Goal: Information Seeking & Learning: Learn about a topic

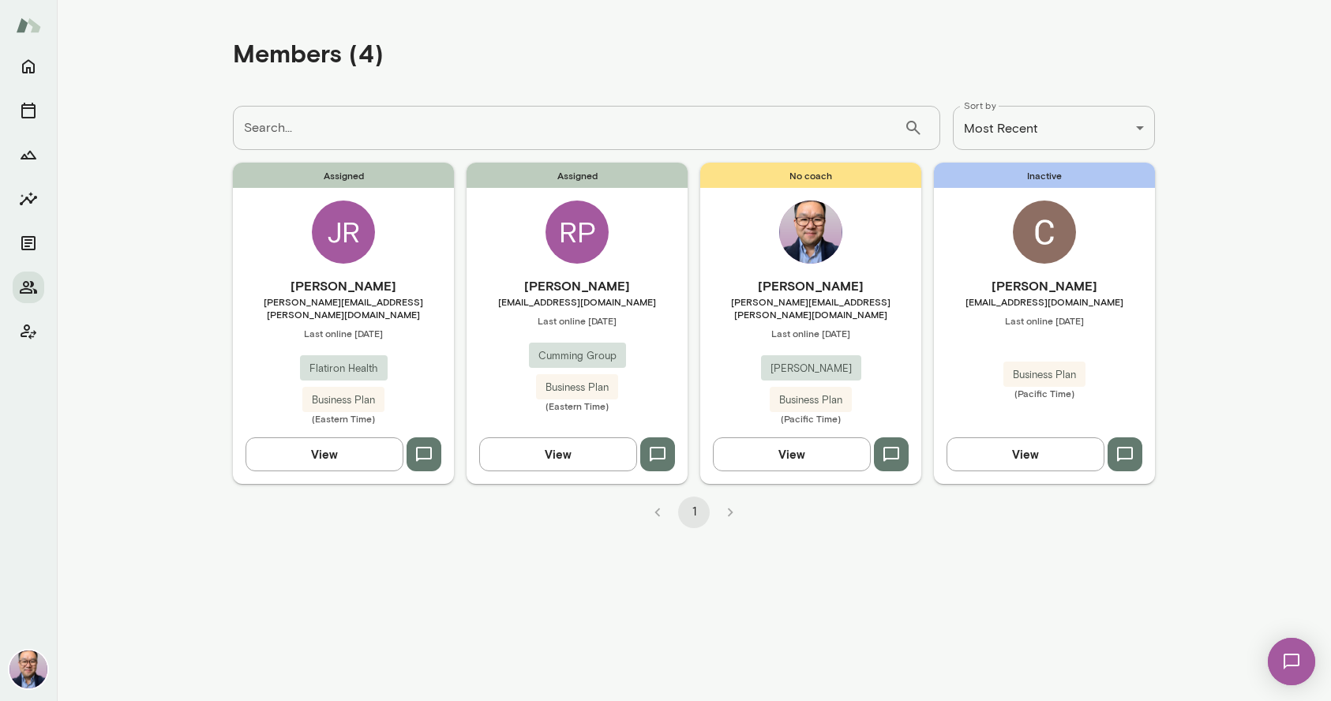
click at [1030, 247] on img at bounding box center [1044, 232] width 63 height 63
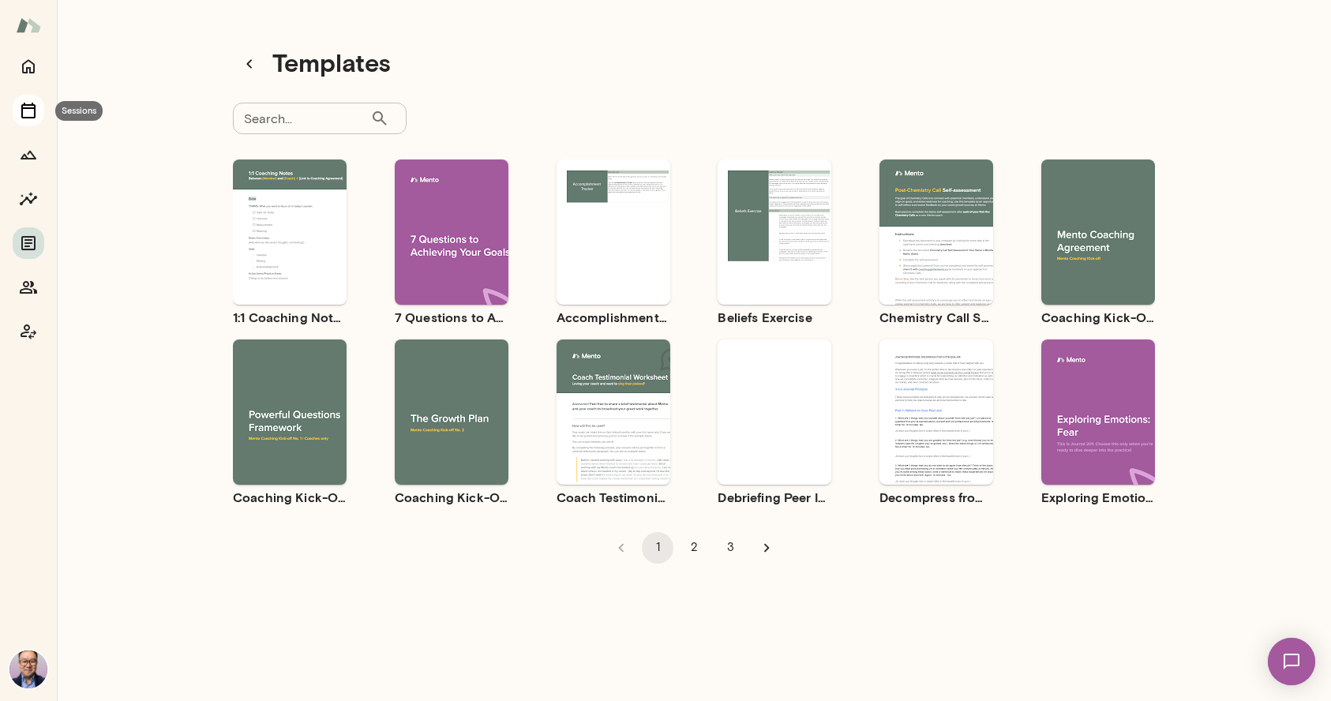
click at [36, 109] on icon "Sessions" at bounding box center [28, 111] width 14 height 16
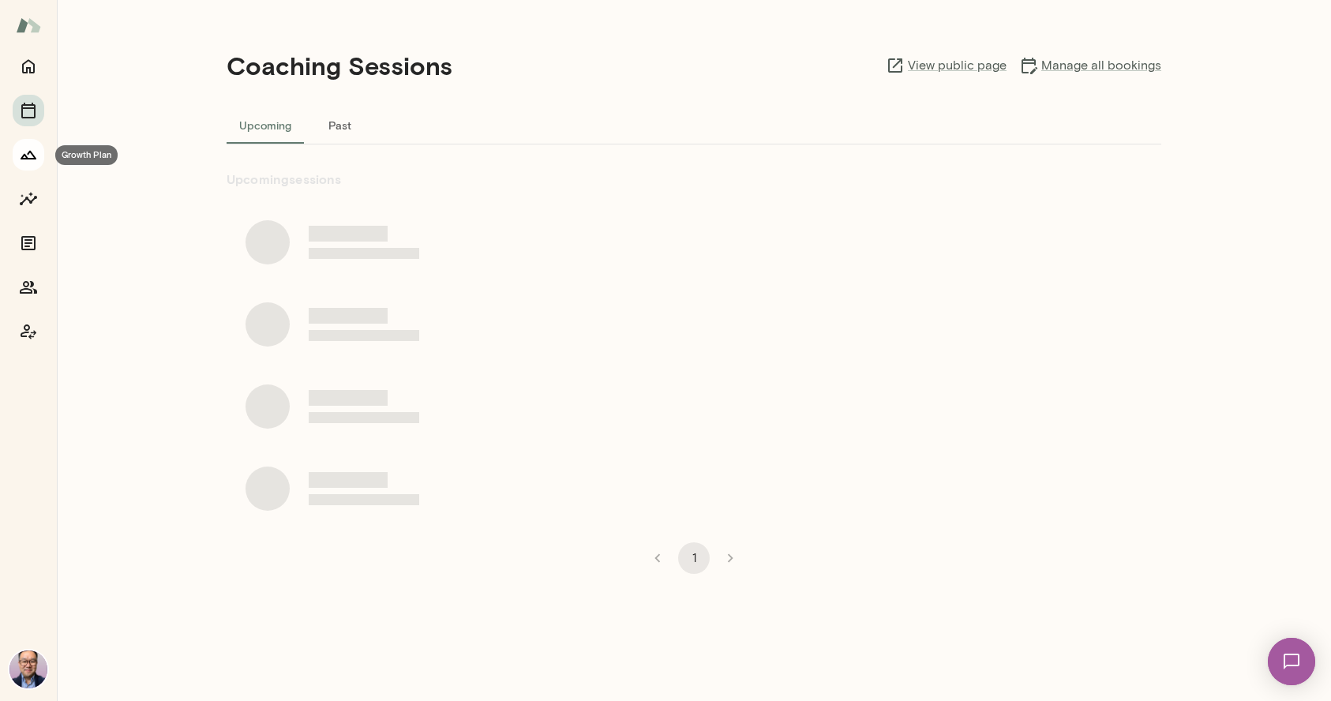
click at [33, 158] on icon "Growth Plan" at bounding box center [29, 155] width 16 height 9
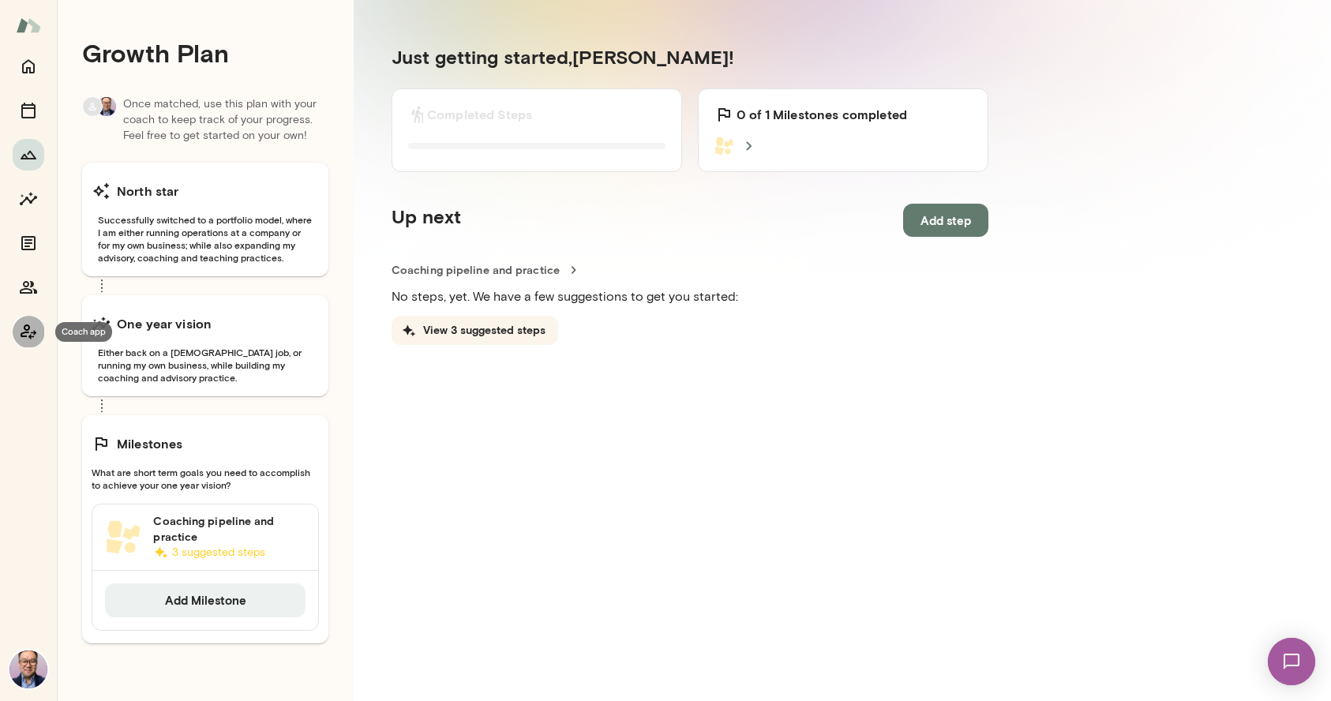
click at [32, 334] on icon "Coach app" at bounding box center [28, 331] width 19 height 19
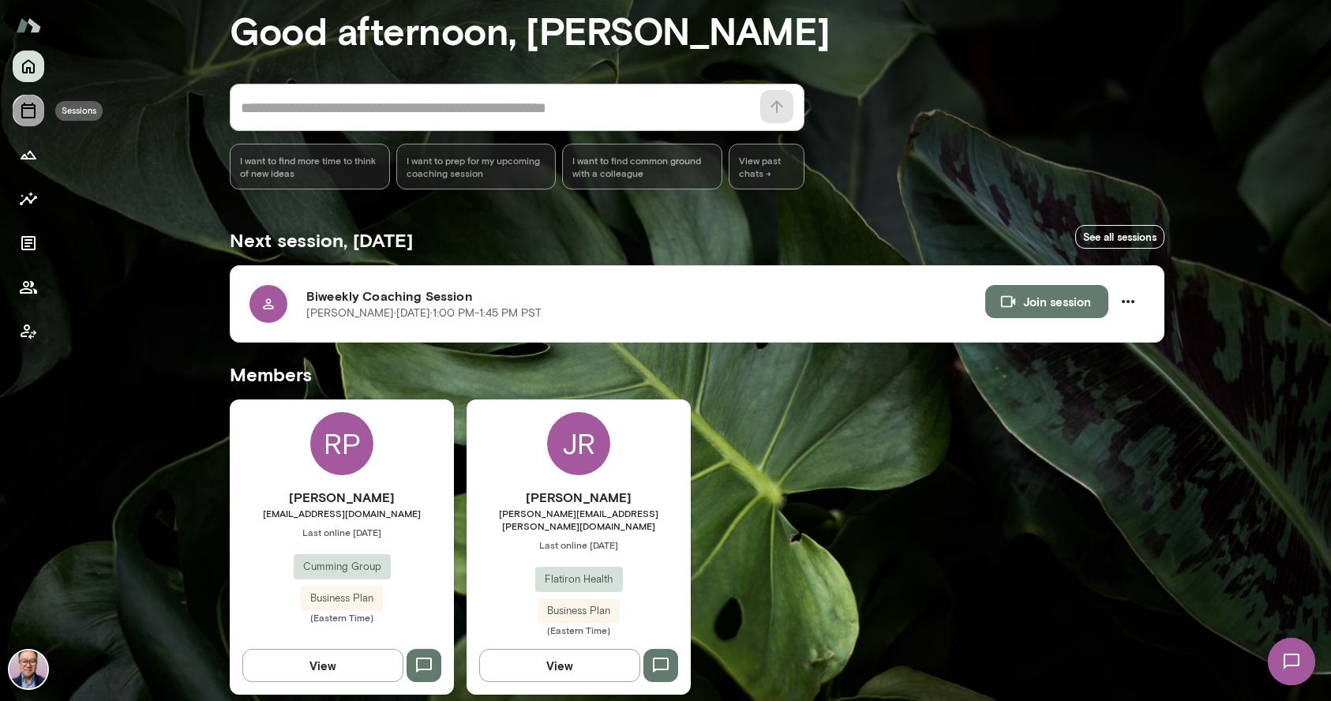
click at [33, 111] on icon "Sessions" at bounding box center [28, 110] width 19 height 19
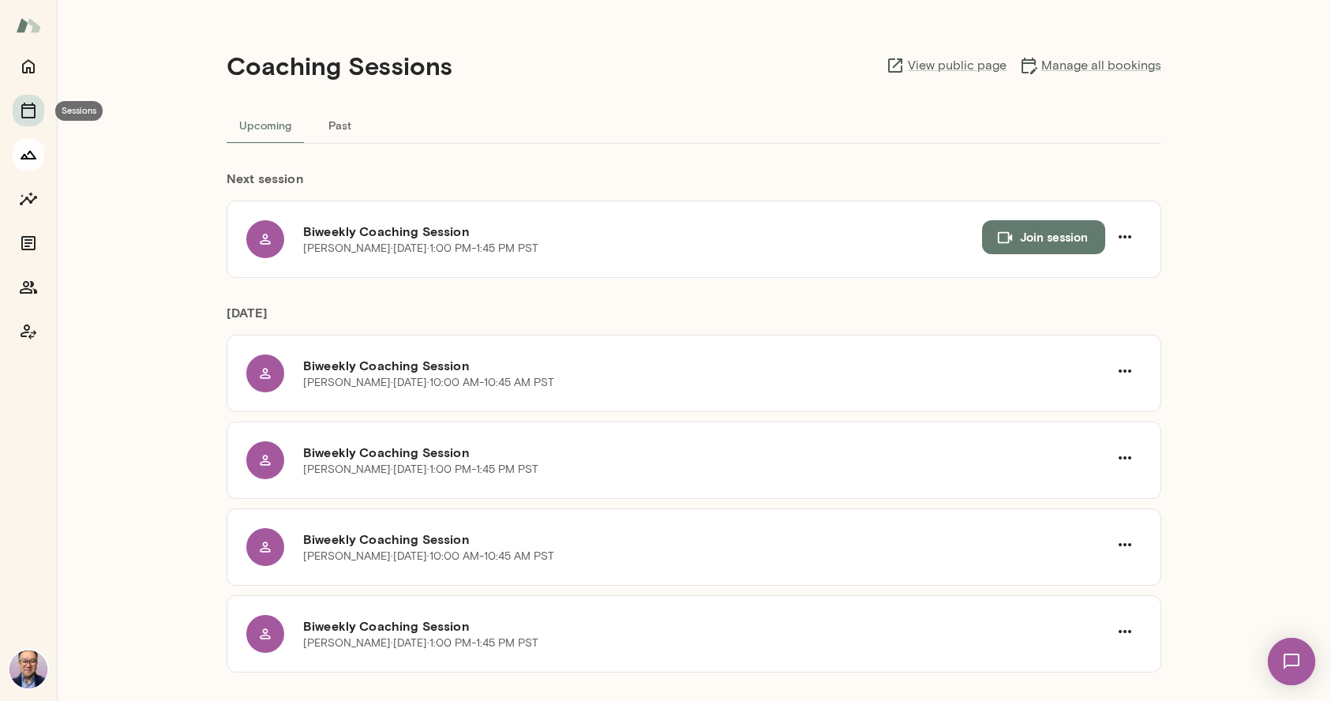
click at [31, 150] on icon "Growth Plan" at bounding box center [28, 154] width 19 height 19
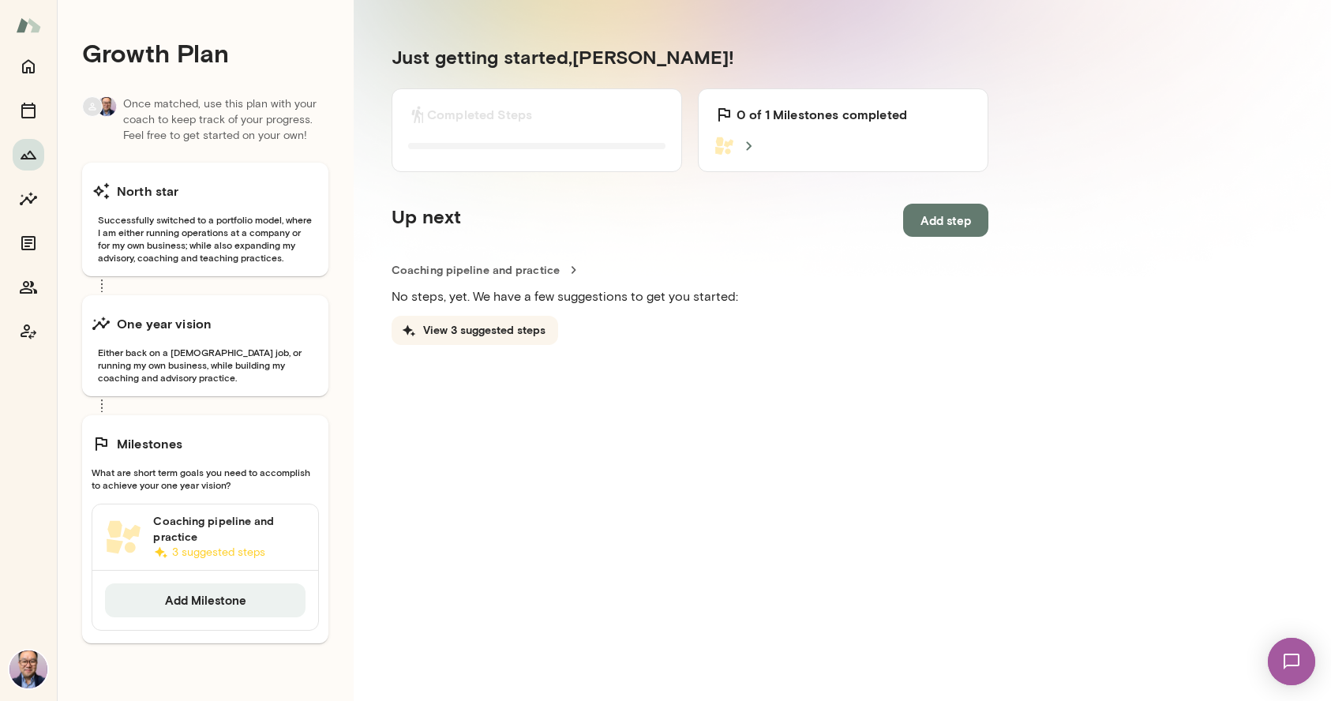
click at [101, 99] on img at bounding box center [106, 106] width 19 height 19
click at [96, 109] on icon at bounding box center [91, 106] width 7 height 7
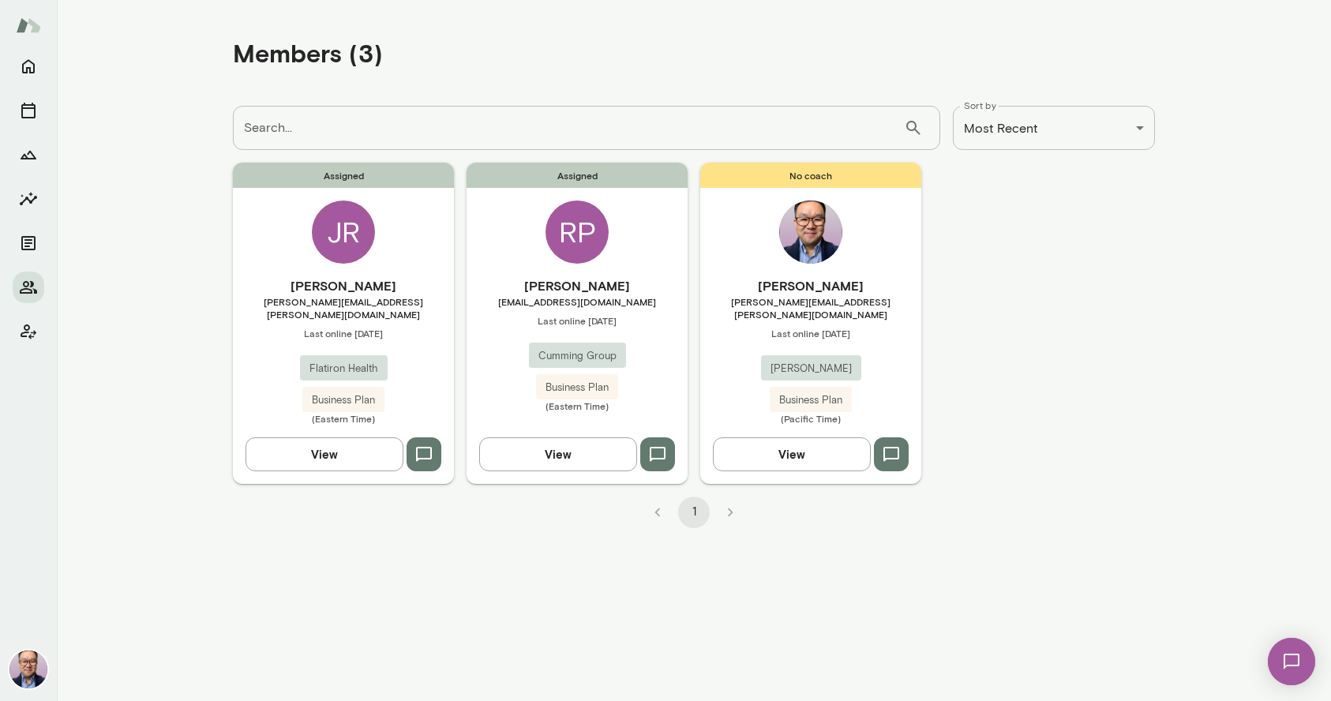
click at [595, 298] on span "rpocock@cumming-group.com" at bounding box center [577, 301] width 221 height 13
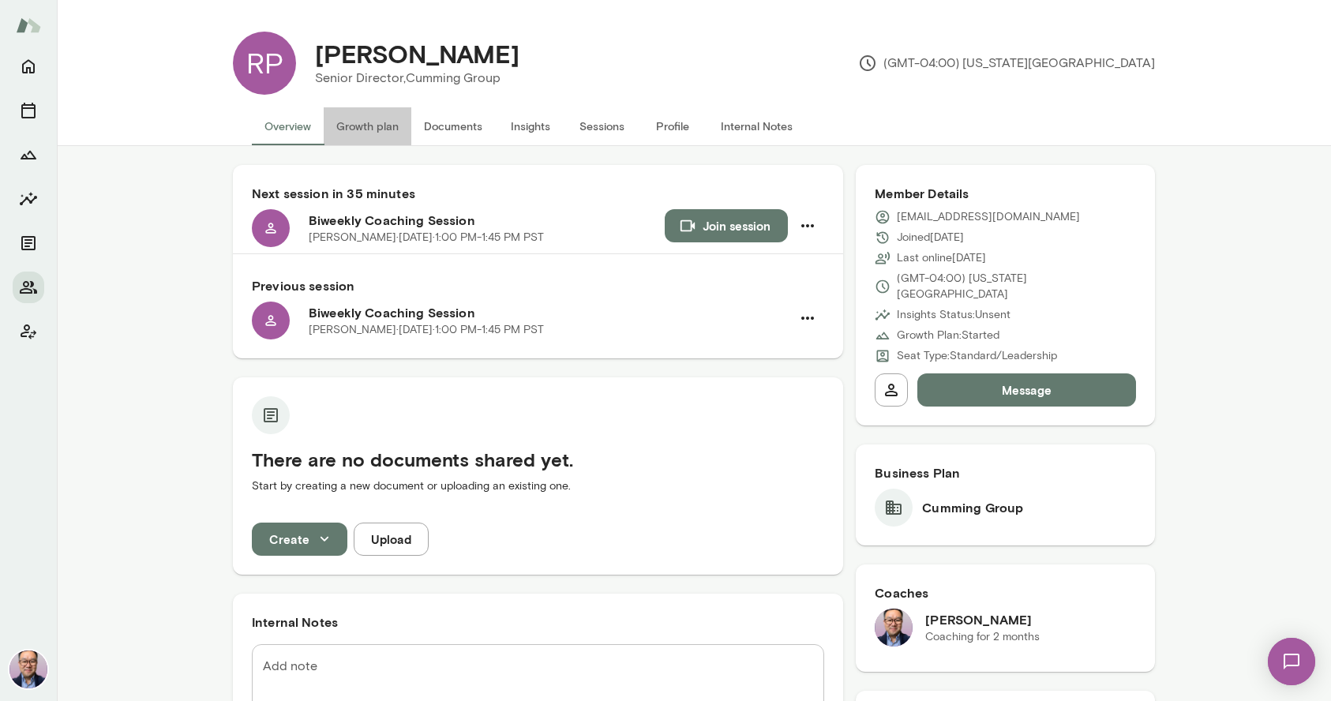
click at [388, 126] on button "Growth plan" at bounding box center [368, 126] width 88 height 38
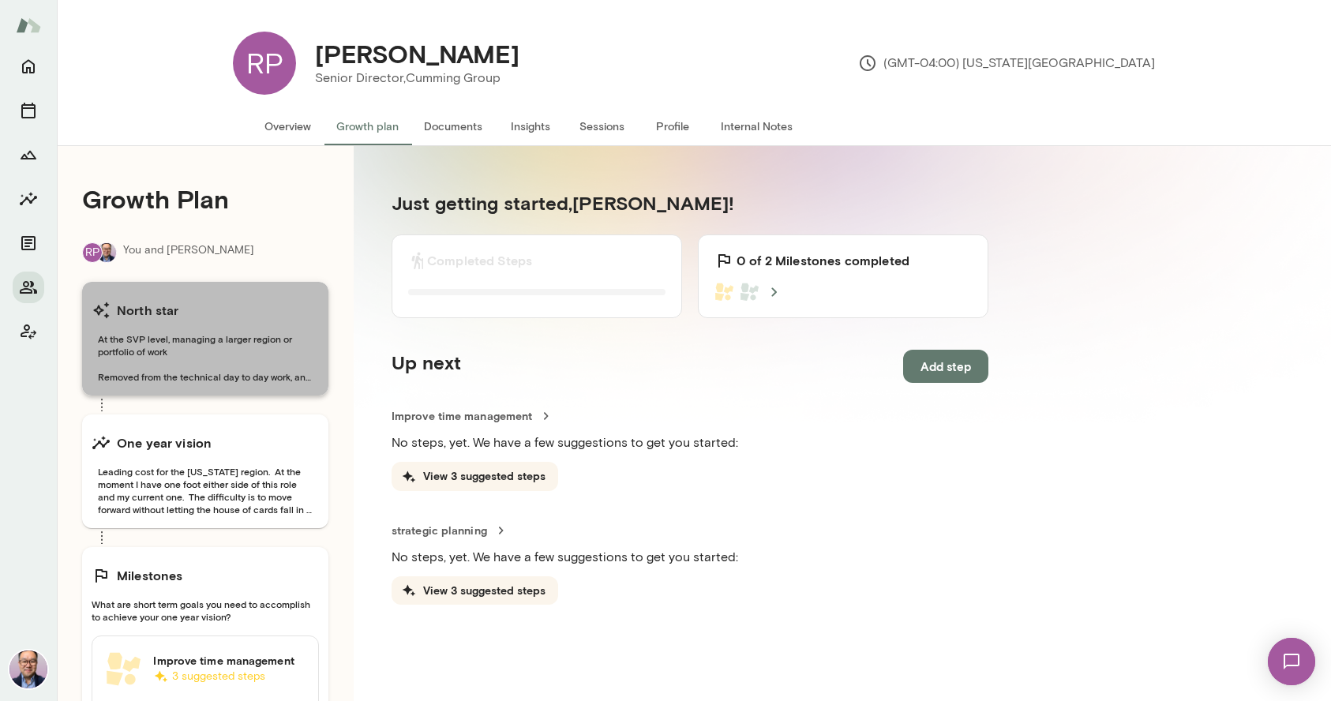
click at [191, 351] on span "At the SVP level, managing a larger region or portfolio of work Removed from th…" at bounding box center [205, 357] width 227 height 51
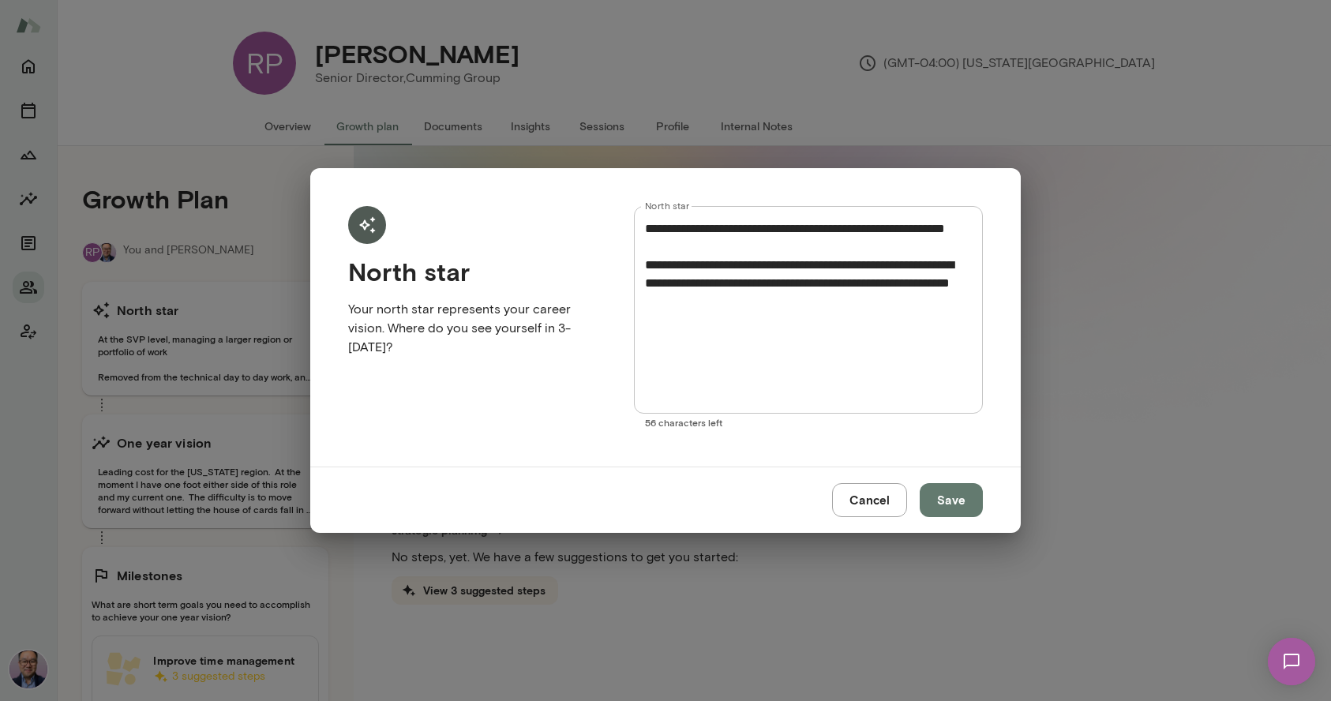
click at [256, 348] on div "**********" at bounding box center [665, 350] width 1331 height 701
click at [868, 509] on button "Cancel" at bounding box center [869, 499] width 75 height 33
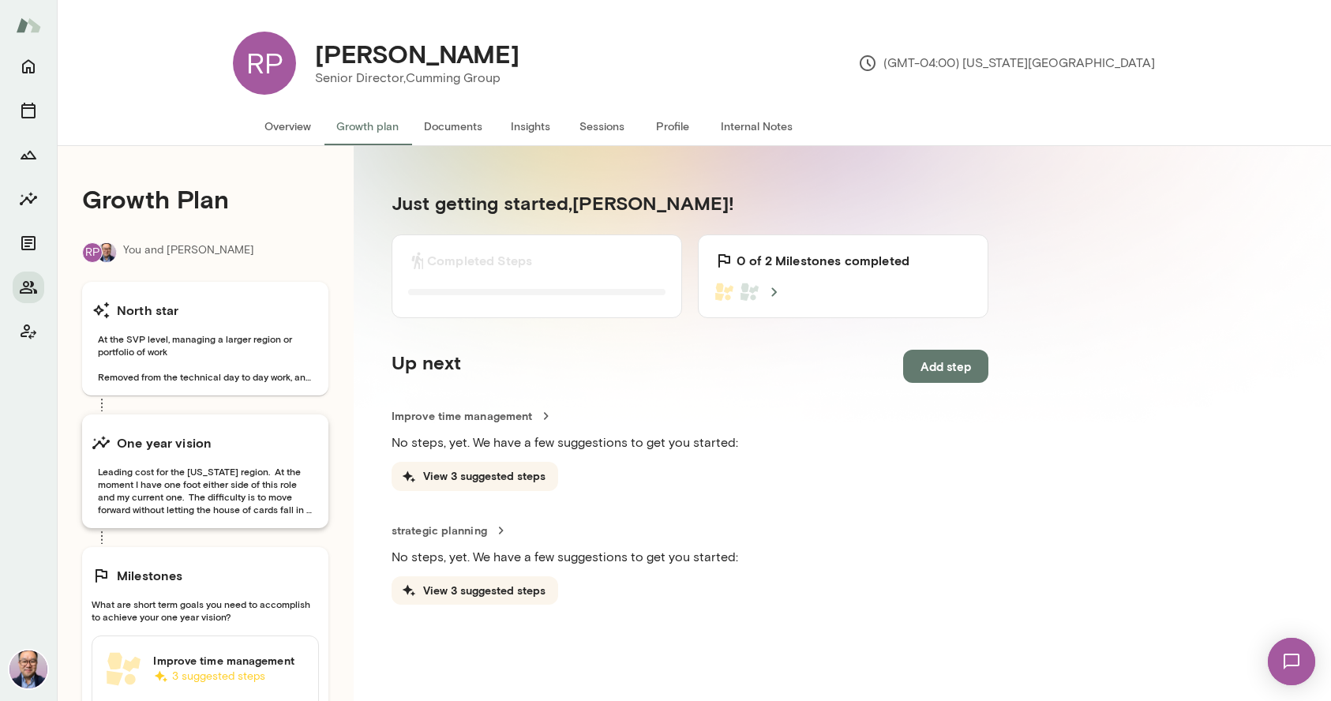
click at [249, 491] on span "Leading cost for the [US_STATE] region. At the moment I have one foot either si…" at bounding box center [205, 490] width 227 height 51
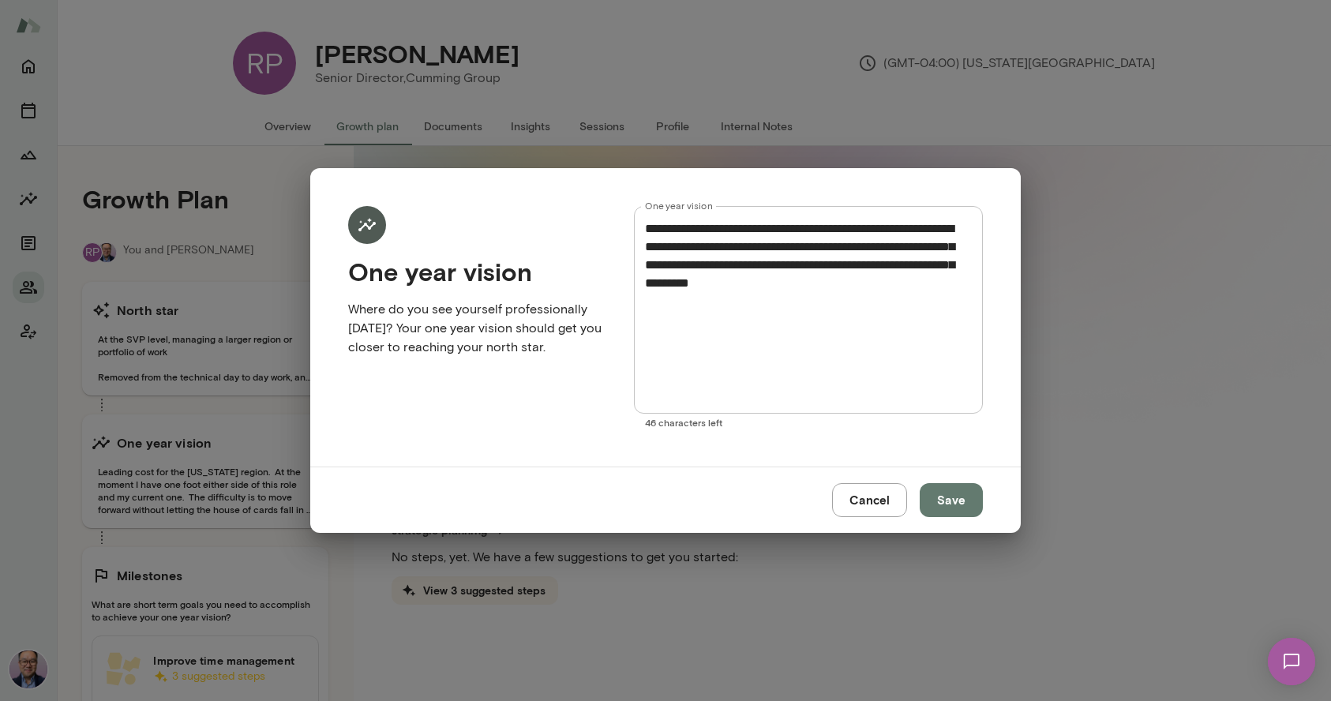
click at [891, 500] on button "Cancel" at bounding box center [869, 499] width 75 height 33
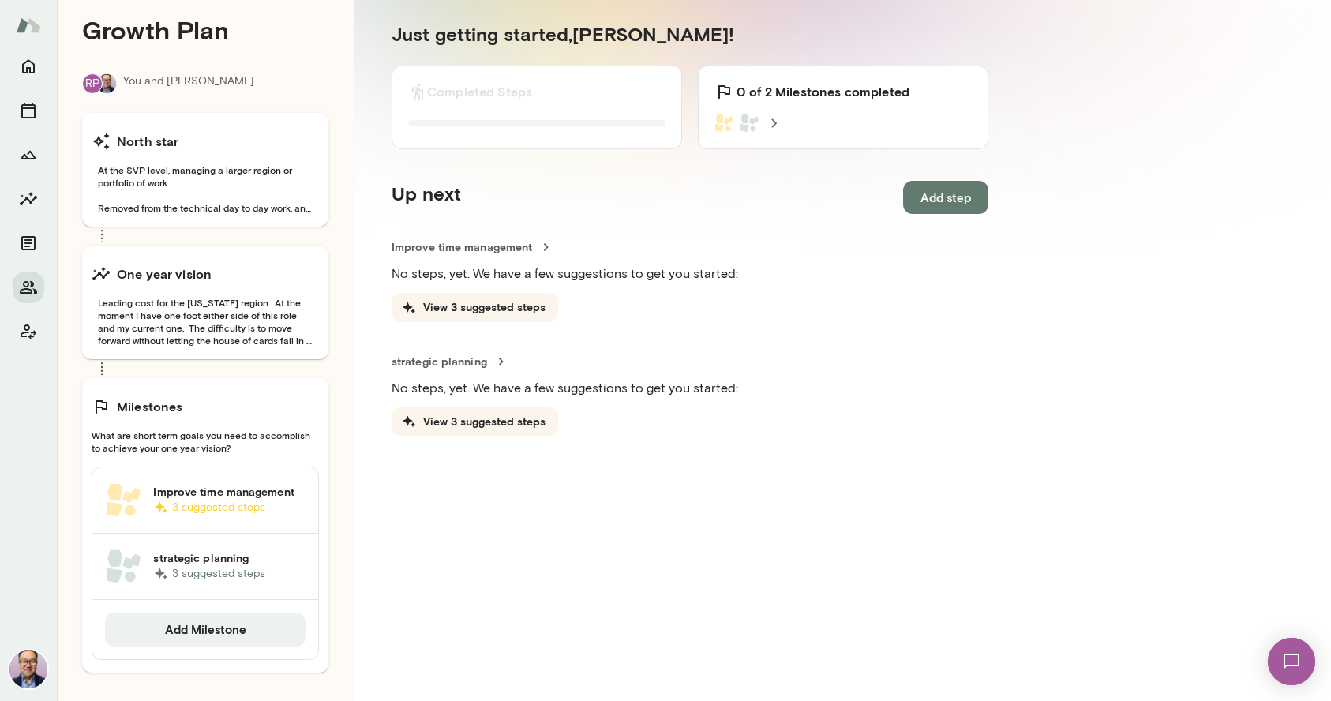
scroll to position [167, 0]
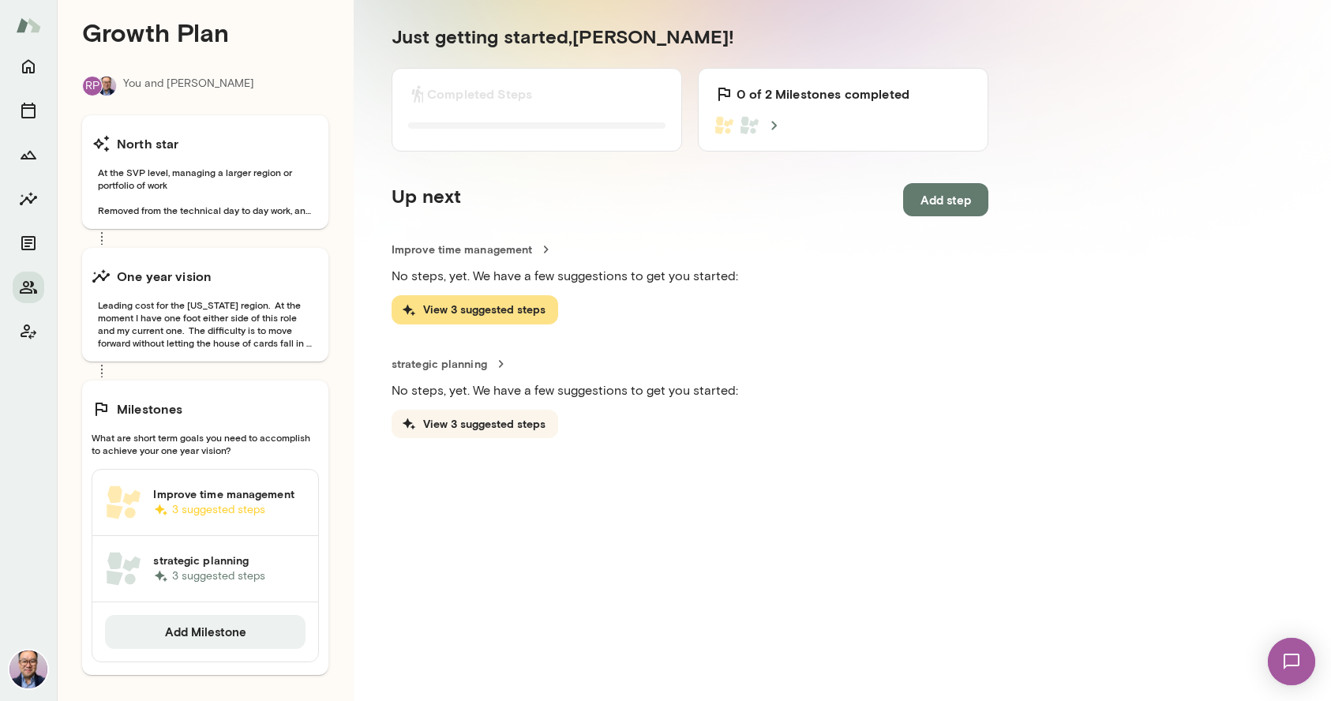
click at [550, 311] on button "View 3 suggested steps" at bounding box center [475, 309] width 167 height 29
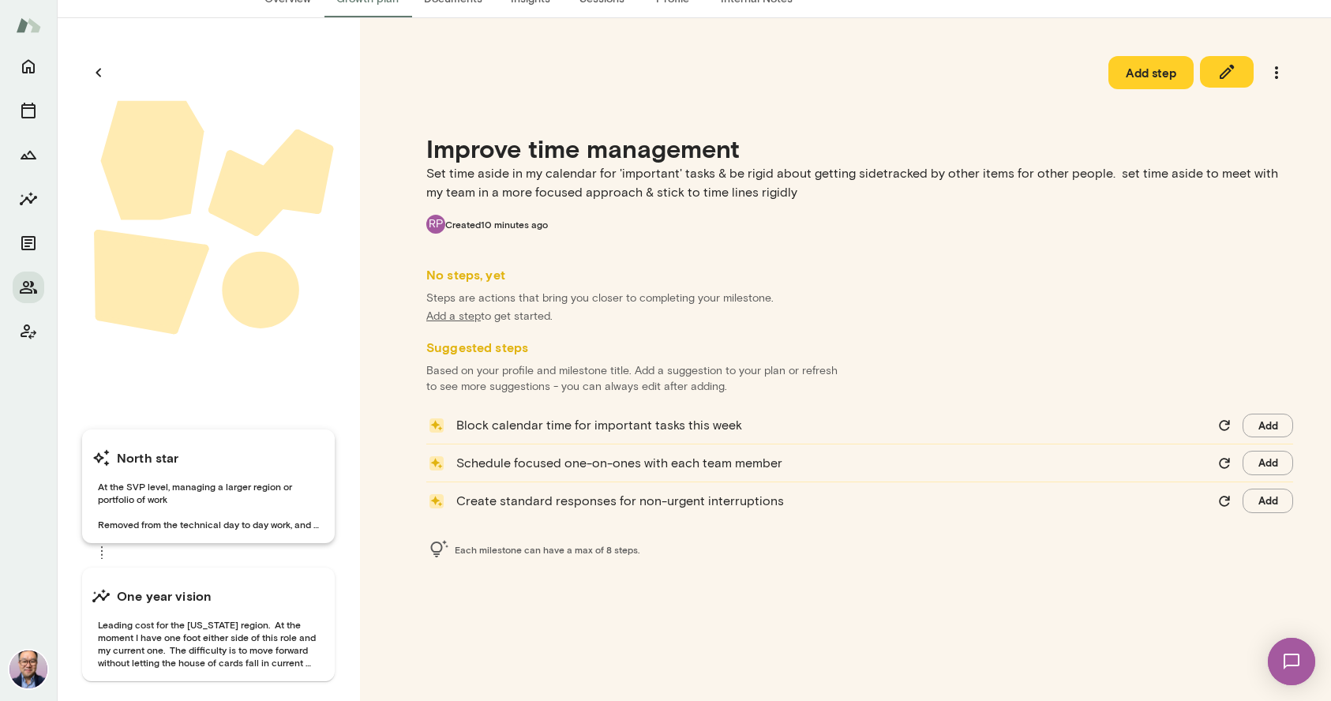
scroll to position [124, 0]
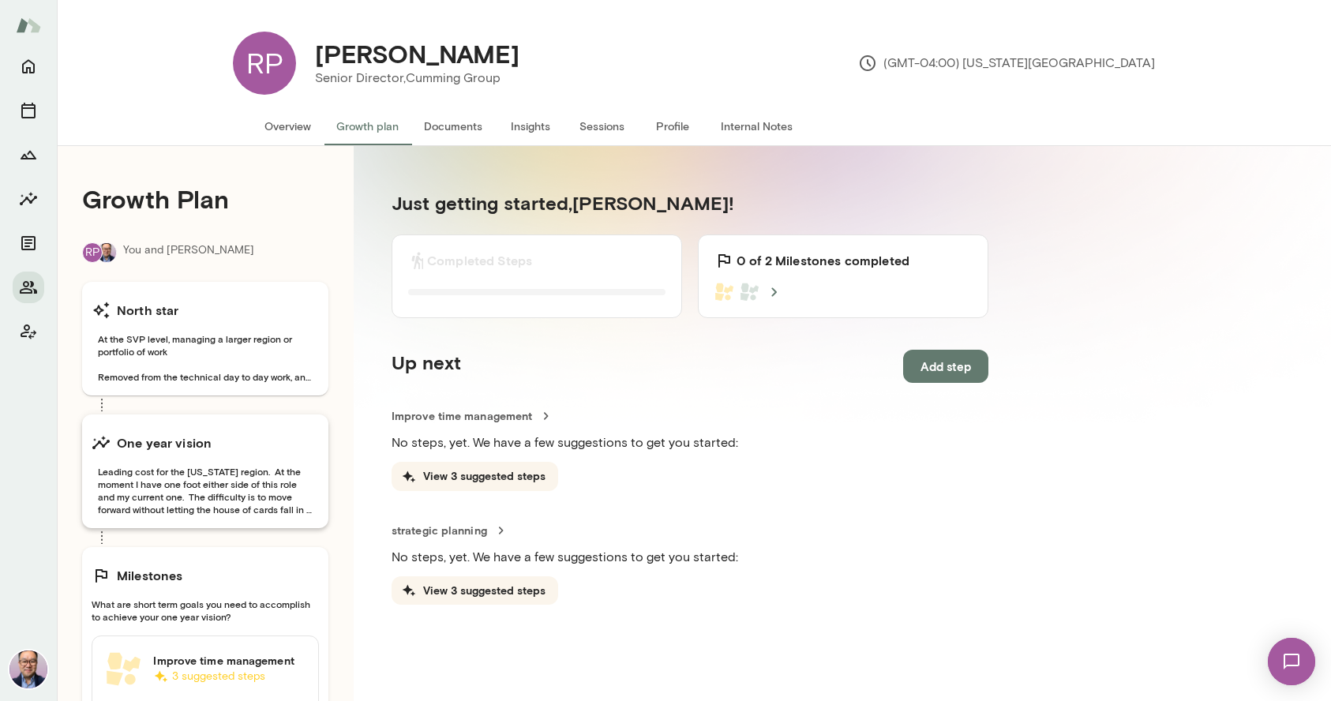
scroll to position [144, 0]
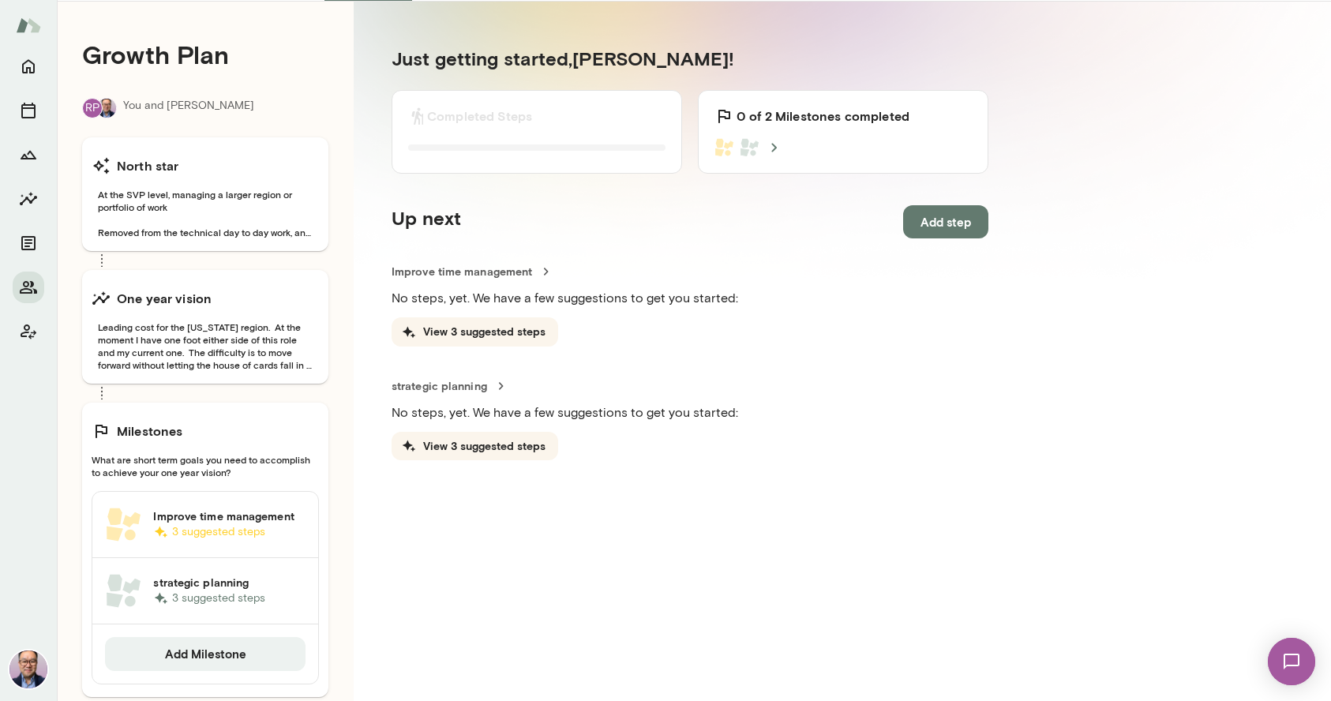
click at [268, 472] on span "What are short term goals you need to accomplish to achieve your one year visio…" at bounding box center [205, 465] width 227 height 25
click at [269, 469] on span "What are short term goals you need to accomplish to achieve your one year visio…" at bounding box center [205, 465] width 227 height 25
click at [281, 452] on div "Milestones What are short term goals you need to accomplish to achieve your one…" at bounding box center [205, 550] width 246 height 294
click at [229, 189] on span "At the SVP level, managing a larger region or portfolio of work Removed from th…" at bounding box center [205, 213] width 227 height 51
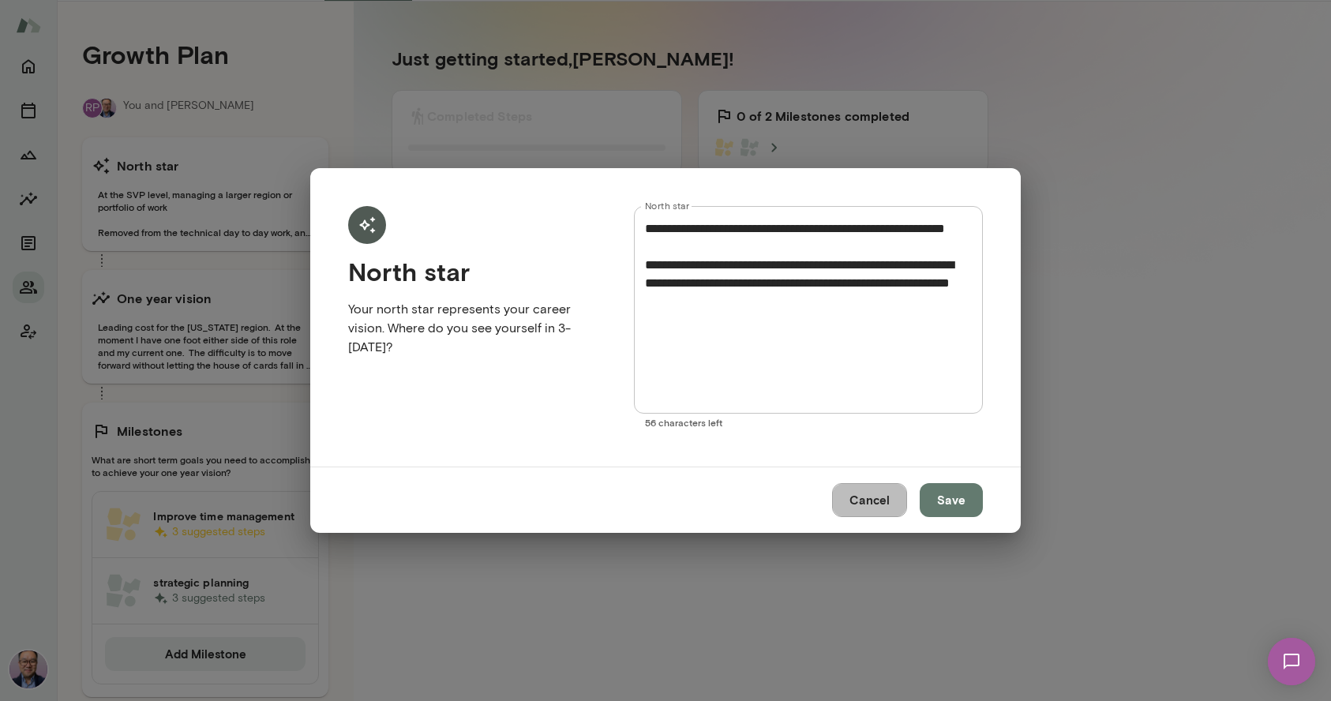
click at [891, 509] on button "Cancel" at bounding box center [869, 499] width 75 height 33
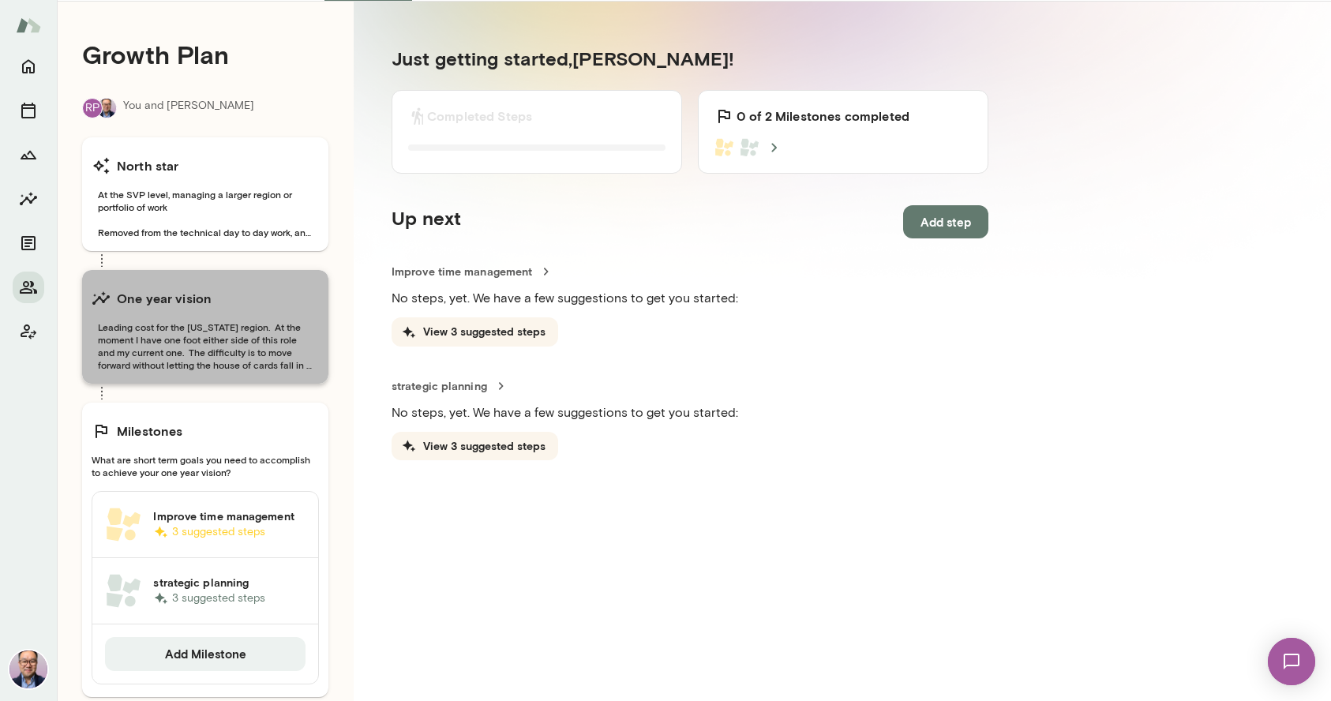
click at [267, 304] on div "One year vision" at bounding box center [205, 299] width 227 height 32
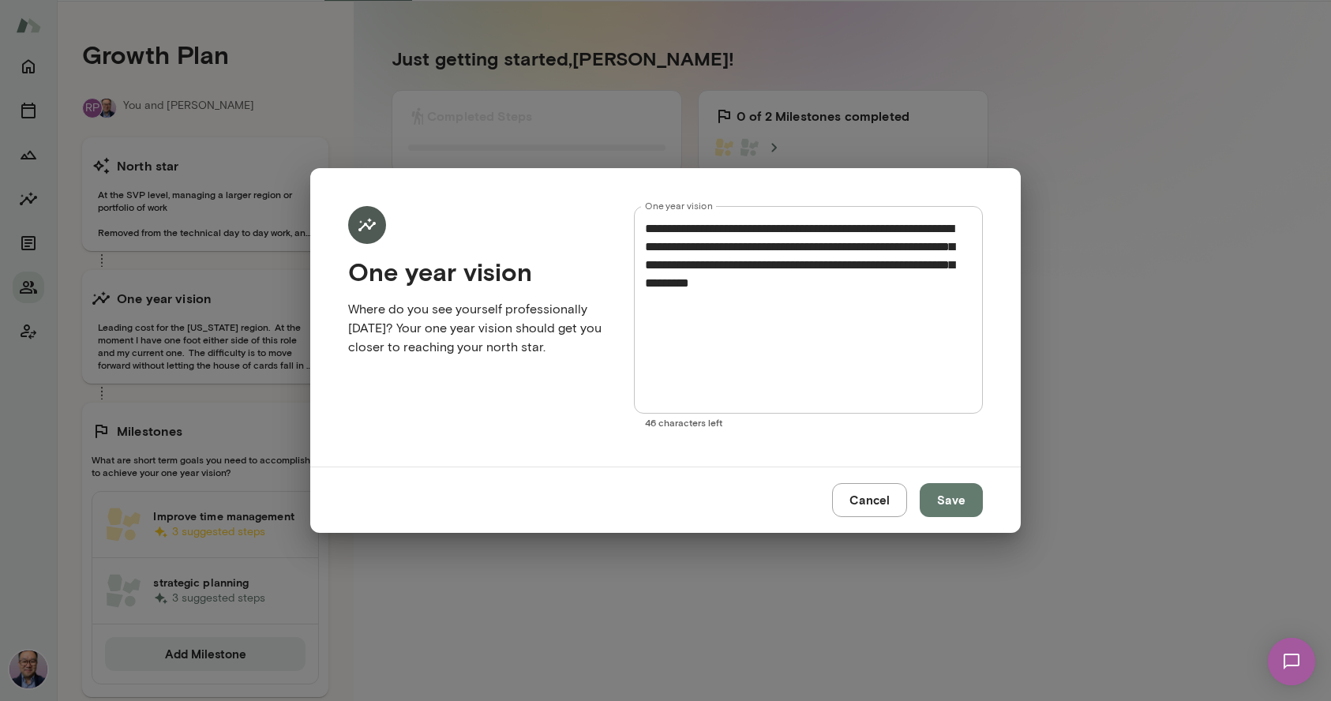
click at [868, 508] on button "Cancel" at bounding box center [869, 499] width 75 height 33
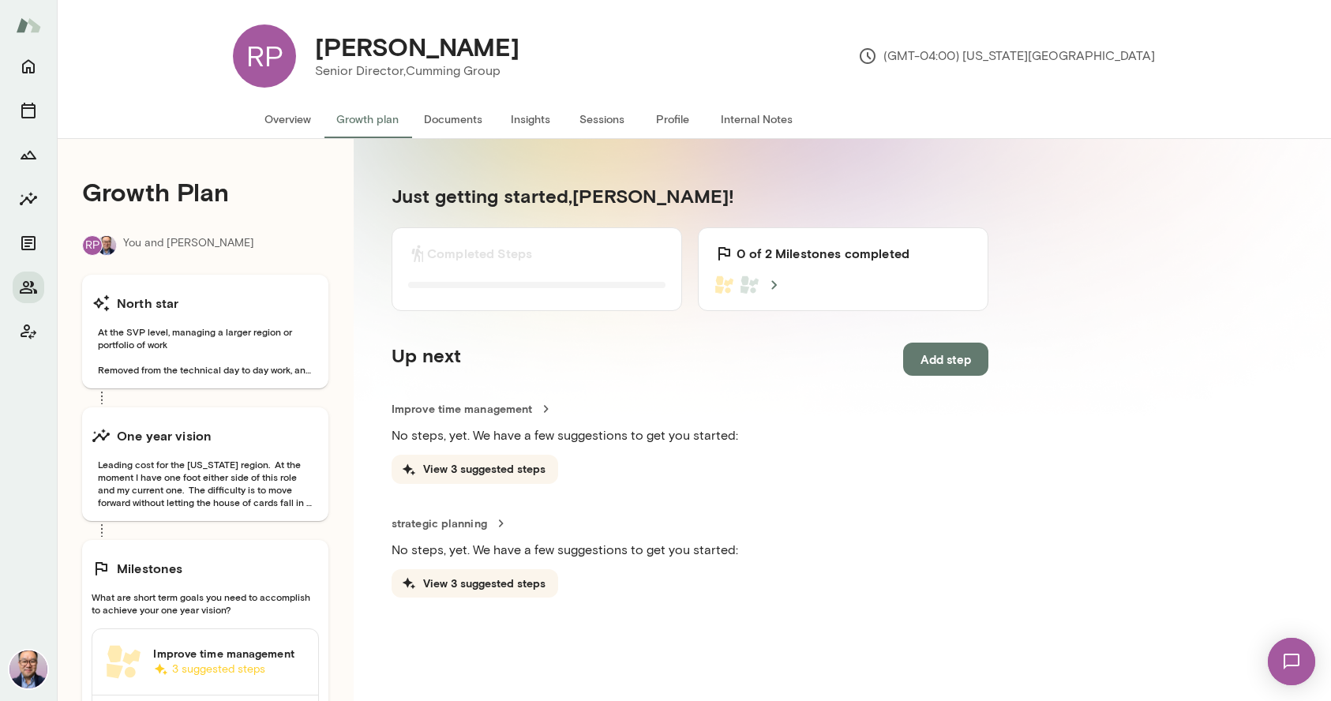
scroll to position [9, 0]
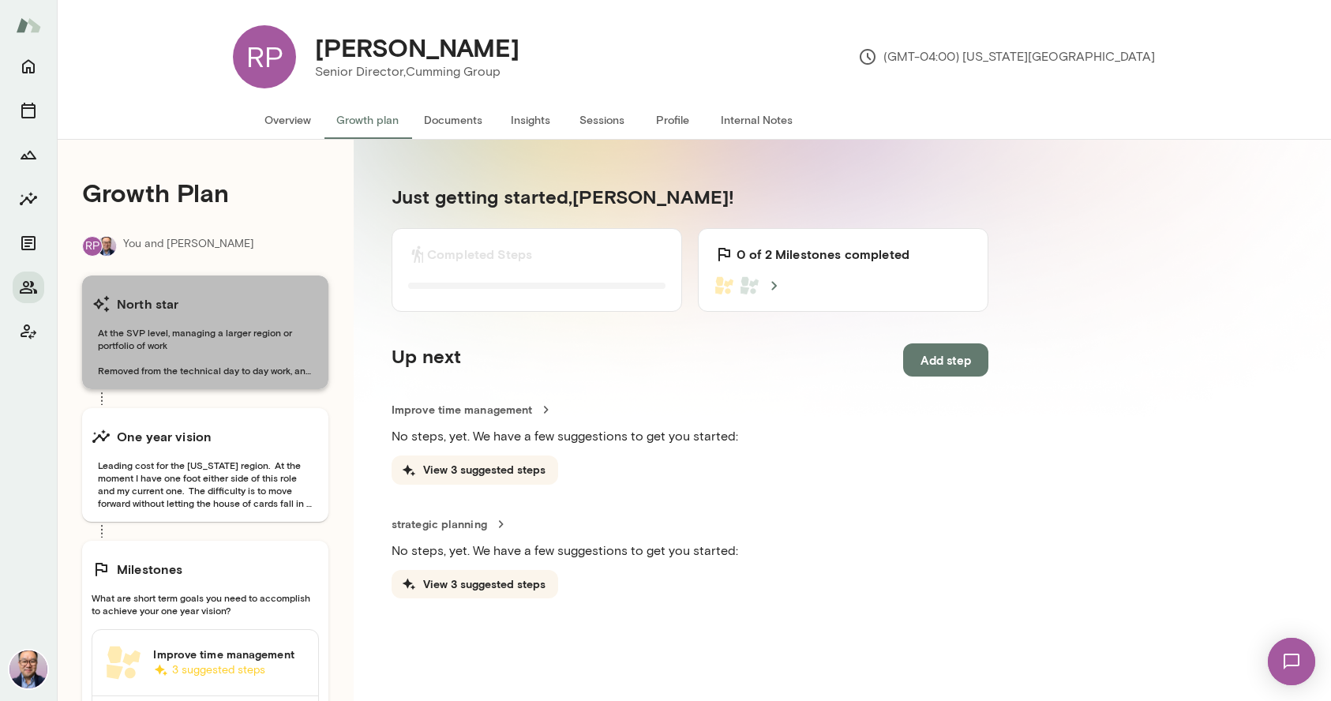
click at [252, 362] on span "At the SVP level, managing a larger region or portfolio of work Removed from th…" at bounding box center [205, 351] width 227 height 51
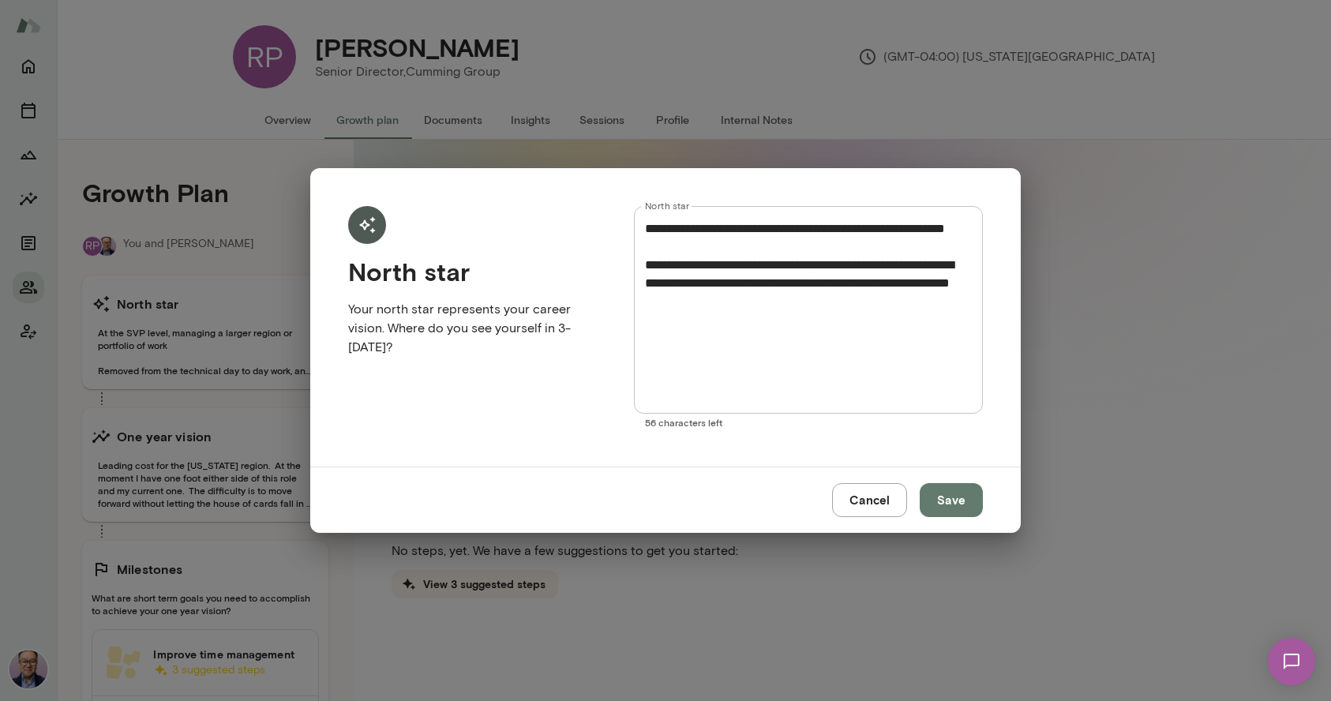
click at [898, 494] on button "Cancel" at bounding box center [869, 499] width 75 height 33
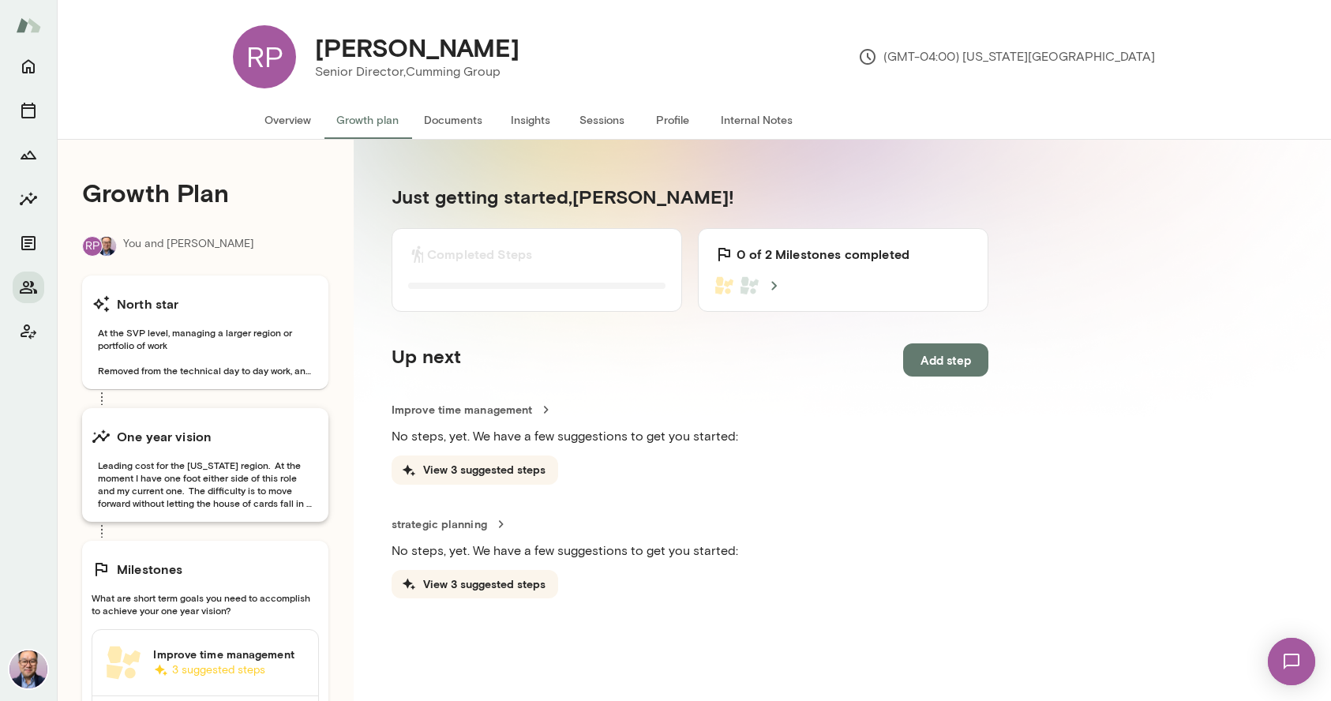
click at [259, 480] on span "Leading cost for the [US_STATE] region. At the moment I have one foot either si…" at bounding box center [205, 484] width 227 height 51
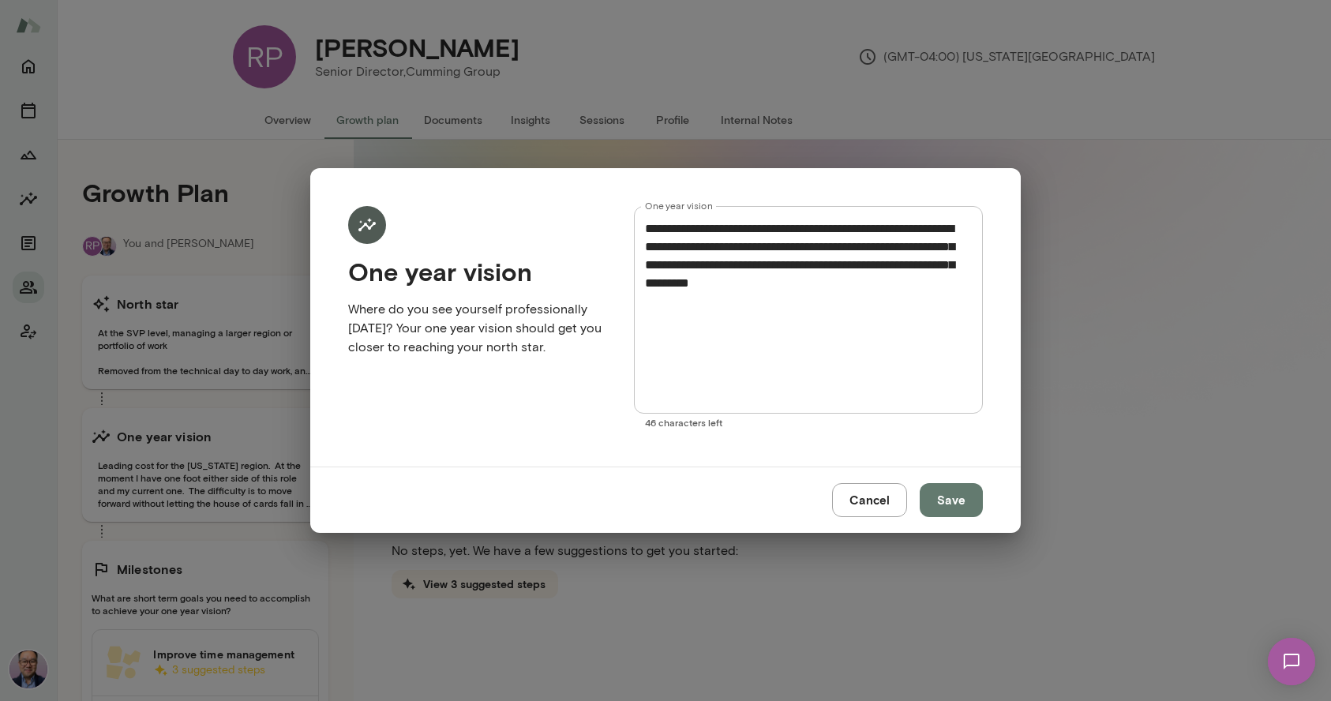
scroll to position [0, 0]
click at [861, 507] on button "Cancel" at bounding box center [869, 499] width 75 height 33
